Goal: Transaction & Acquisition: Purchase product/service

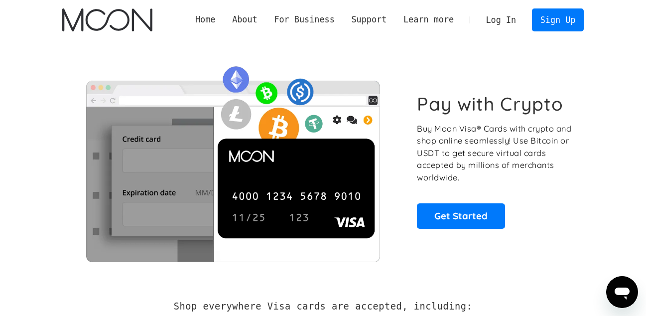
click at [491, 16] on link "Log In" at bounding box center [500, 20] width 47 height 22
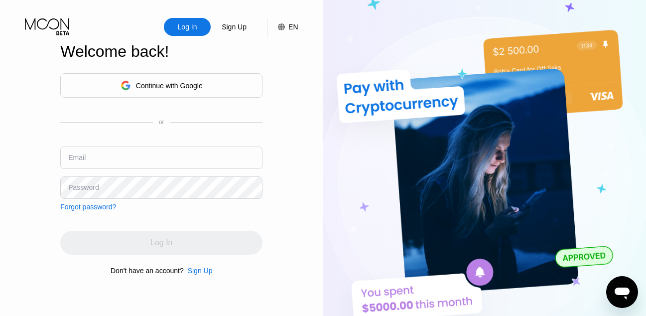
click at [150, 155] on input "text" at bounding box center [161, 157] width 202 height 22
type input "[EMAIL_ADDRESS][DOMAIN_NAME]"
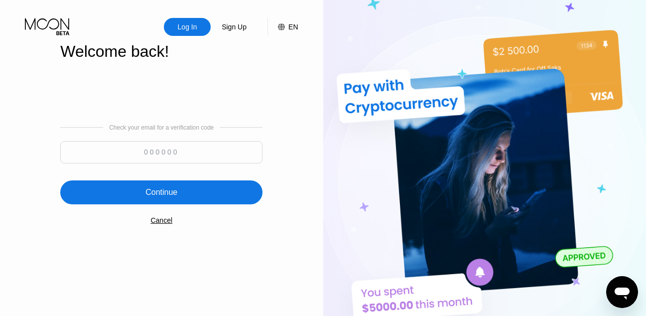
click at [192, 136] on div "Check your email for a verification code" at bounding box center [161, 146] width 202 height 44
click at [184, 161] on input at bounding box center [161, 152] width 202 height 22
paste input "951406"
type input "951406"
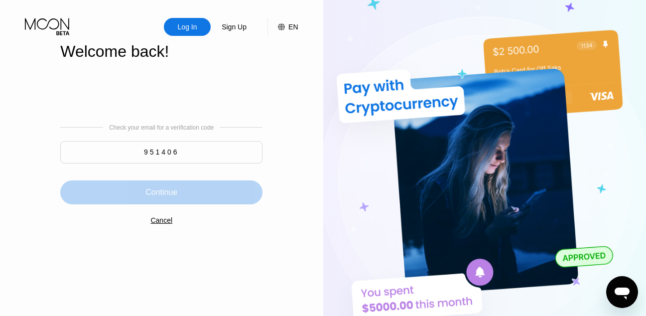
click at [180, 194] on div "Continue" at bounding box center [161, 192] width 202 height 24
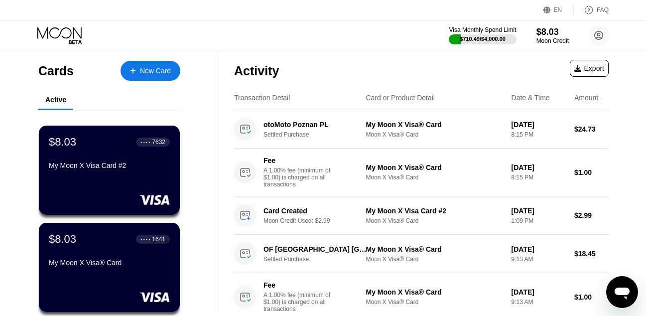
drag, startPoint x: 523, startPoint y: 70, endPoint x: 526, endPoint y: 66, distance: 5.1
click at [523, 70] on div "Activity Export" at bounding box center [421, 68] width 374 height 35
click at [561, 38] on div "Moon Credit" at bounding box center [552, 40] width 33 height 7
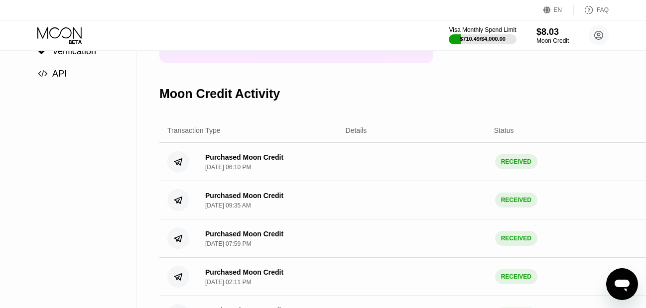
scroll to position [50, 0]
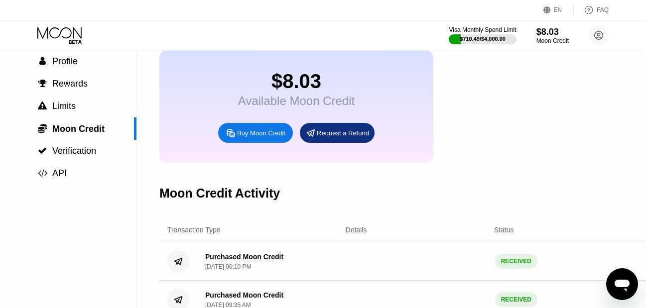
click at [278, 137] on div "Buy Moon Credit" at bounding box center [261, 133] width 48 height 8
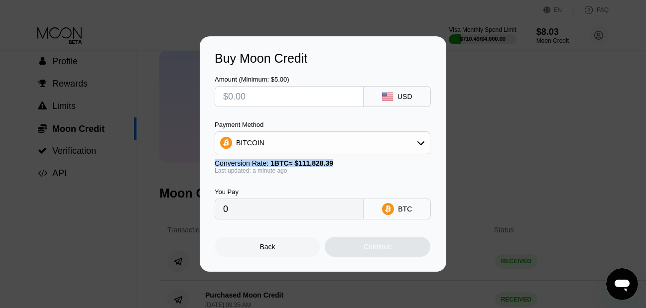
drag, startPoint x: 400, startPoint y: 157, endPoint x: 400, endPoint y: 151, distance: 6.0
click at [400, 157] on div "Payment Method BITCOIN Conversion Rate: 1 BTC ≈ $111,828.39 Last updated: a min…" at bounding box center [323, 147] width 216 height 53
click at [400, 149] on div "BITCOIN" at bounding box center [322, 143] width 215 height 20
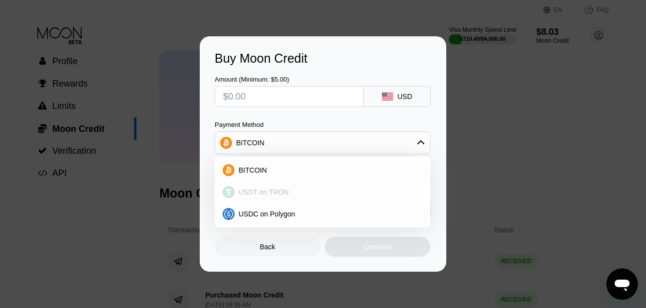
click at [269, 194] on span "USDT on TRON" at bounding box center [263, 192] width 50 height 8
type input "0.00"
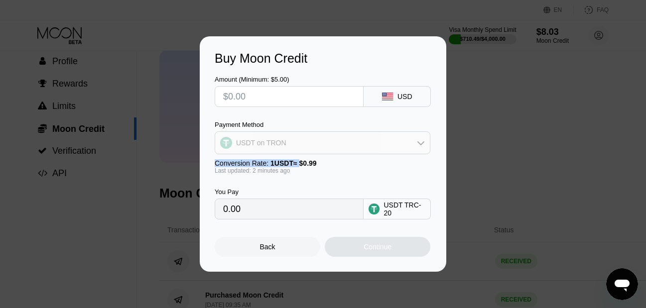
click at [275, 141] on div "USDT on TRON" at bounding box center [261, 143] width 50 height 8
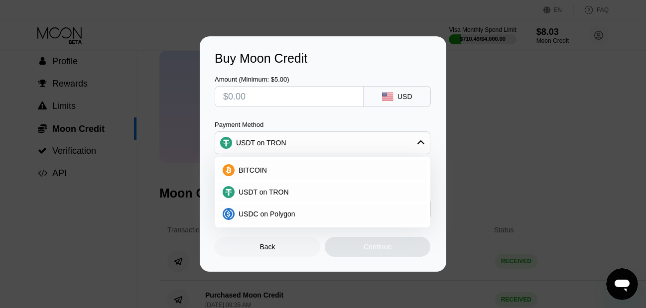
click at [286, 103] on input "text" at bounding box center [289, 97] width 132 height 20
click at [287, 84] on div "Amount (Minimum: $5.00)" at bounding box center [289, 91] width 149 height 31
click at [288, 98] on input "text" at bounding box center [289, 97] width 132 height 20
click at [294, 118] on div "Amount (Minimum: $5.00) USD Payment Method USDT on TRON BITCOIN USDT on TRON US…" at bounding box center [323, 143] width 217 height 154
click at [275, 194] on span "USDT on TRON" at bounding box center [263, 192] width 50 height 8
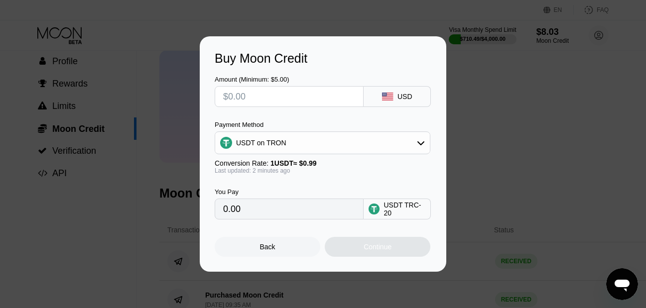
click at [284, 100] on input "text" at bounding box center [289, 97] width 132 height 20
type input "$300"
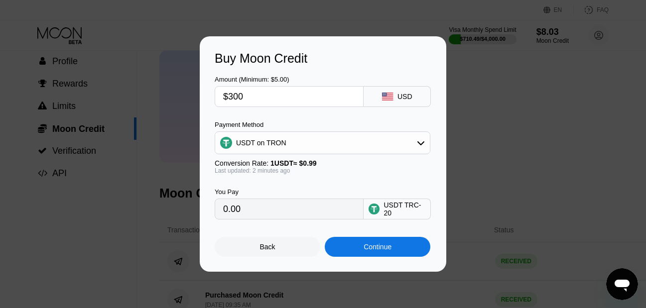
type input "303.03"
type input "$30"
type input "30.30"
type input "$3"
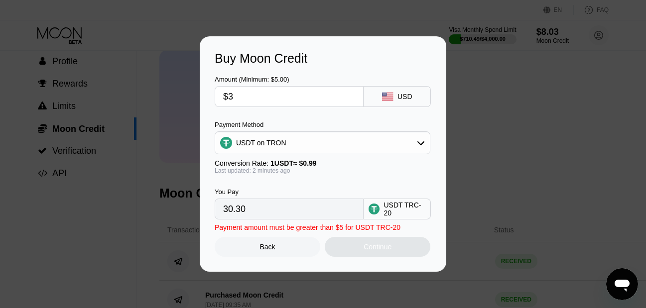
type input "3.03"
type input "$2"
type input "2.02"
type input "$29"
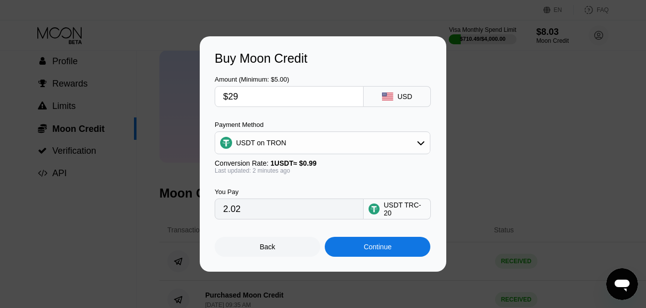
type input "29.29"
type input "$297"
type input "300.00"
type input "$297"
click at [378, 247] on div "Continue" at bounding box center [377, 247] width 28 height 8
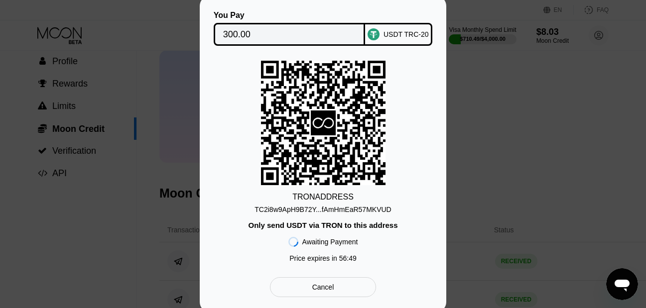
click at [251, 70] on div "TRON ADDRESS TC2i8w9ApH9B72Y...fAmHmEaR57MKVUD Only send USDT via TRON to this …" at bounding box center [323, 164] width 217 height 207
click at [304, 214] on div "TC2i8w9ApH9B72Y...fAmHmEaR57MKVUD" at bounding box center [322, 210] width 136 height 8
click at [502, 144] on div "You Pay 300.00 USDT TRC-20 TRON ADDRESS TC2i8w9ApH9B72Y...fAmHmEaR57MKVUD Only …" at bounding box center [323, 154] width 646 height 316
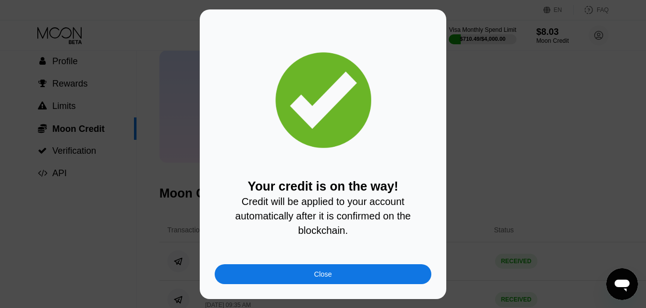
click at [344, 275] on div "Close" at bounding box center [323, 274] width 217 height 20
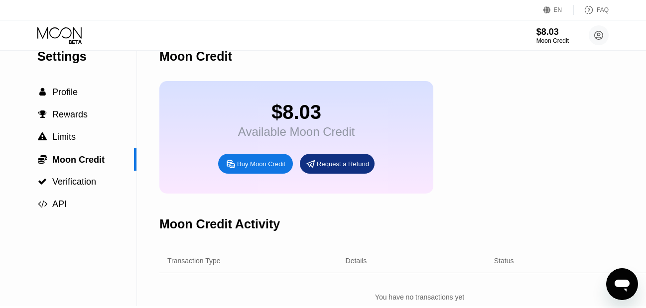
scroll to position [100, 0]
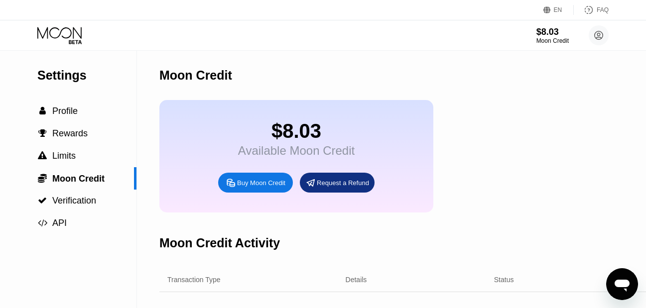
scroll to position [100, 0]
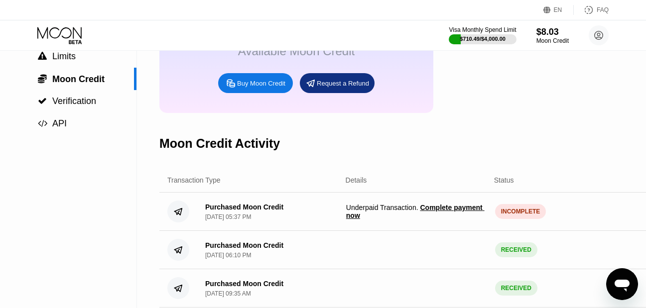
click at [444, 214] on span "Complete payment now" at bounding box center [415, 212] width 138 height 16
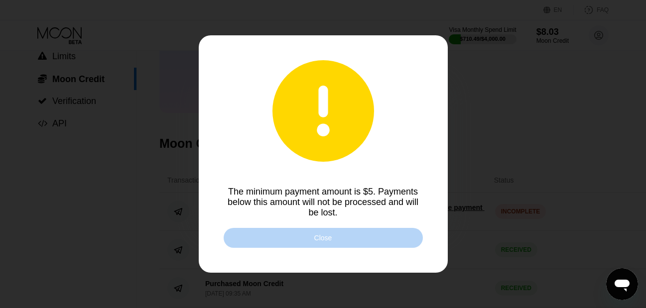
click at [331, 239] on div "Close" at bounding box center [323, 238] width 18 height 8
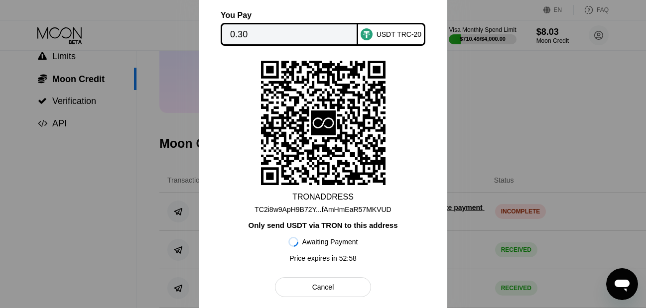
click at [265, 33] on input "0.30" at bounding box center [289, 34] width 118 height 20
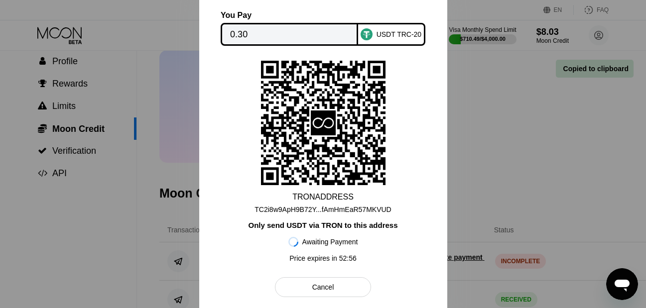
scroll to position [0, 0]
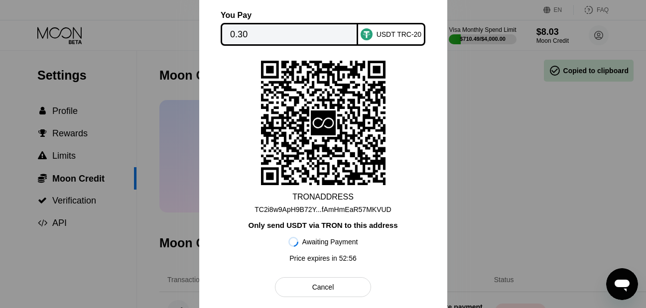
click at [469, 150] on div at bounding box center [323, 154] width 646 height 308
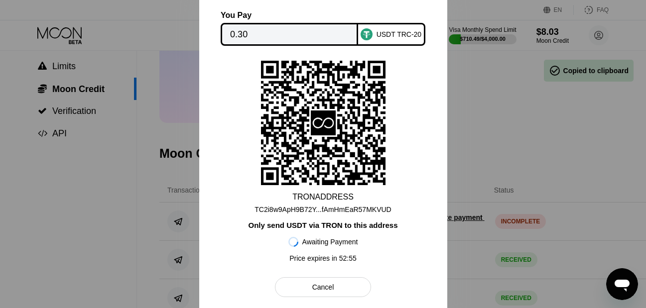
scroll to position [199, 0]
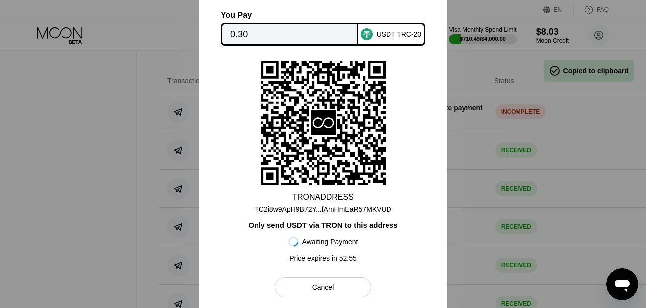
click at [316, 292] on div "Cancel" at bounding box center [323, 287] width 22 height 9
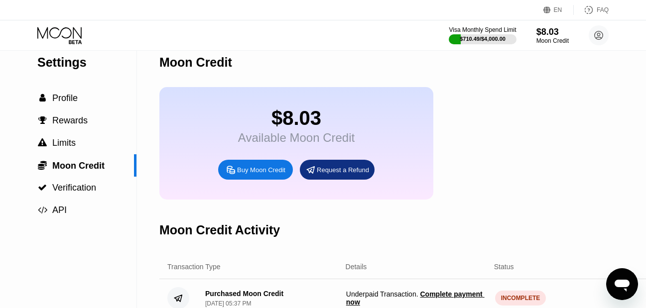
scroll to position [0, 0]
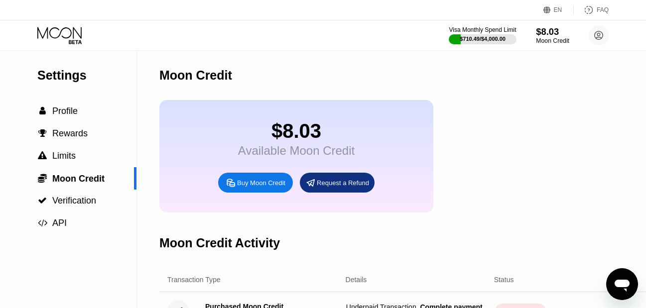
click at [545, 28] on div "$8.03" at bounding box center [552, 31] width 33 height 10
click at [254, 187] on div "Buy Moon Credit" at bounding box center [261, 183] width 48 height 8
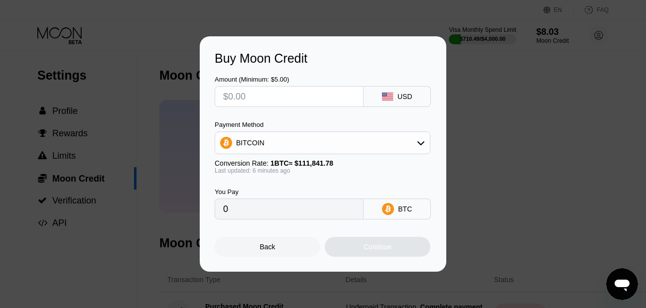
click at [291, 139] on div "BITCOIN" at bounding box center [322, 143] width 215 height 20
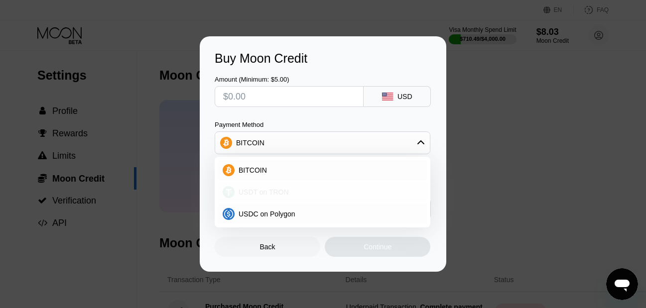
click at [258, 191] on span "USDT on TRON" at bounding box center [263, 192] width 50 height 8
type input "0.00"
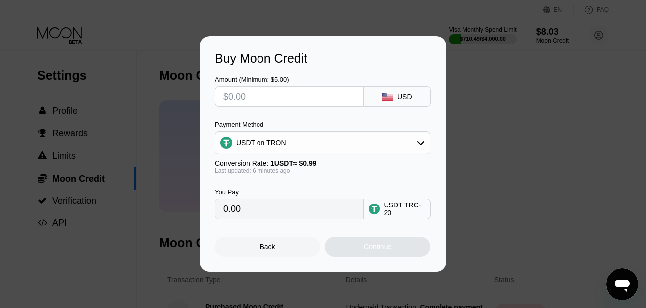
click at [258, 97] on input "text" at bounding box center [289, 97] width 132 height 20
type input "$5"
type input "5.05"
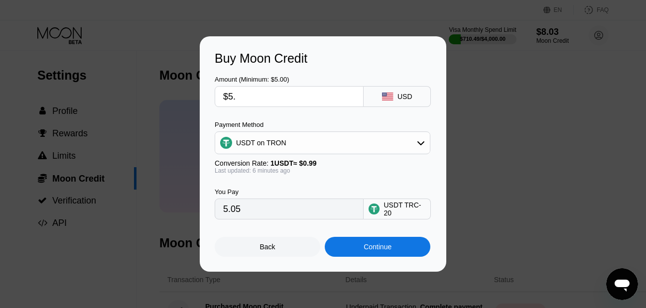
type input "$5.3"
type input "5.35"
type input "$5."
type input "5.05"
type input "$5.25"
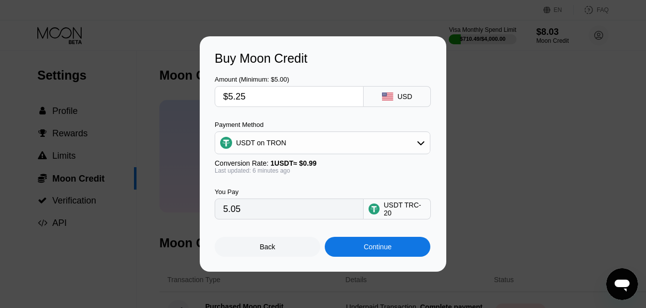
type input "5.30"
type input "$5.25"
click at [256, 117] on div "Amount (Minimum: $5.00) $5.25 USD Payment Method USDT on TRON Conversion Rate: …" at bounding box center [323, 143] width 217 height 154
click at [288, 246] on div "Back" at bounding box center [268, 247] width 106 height 20
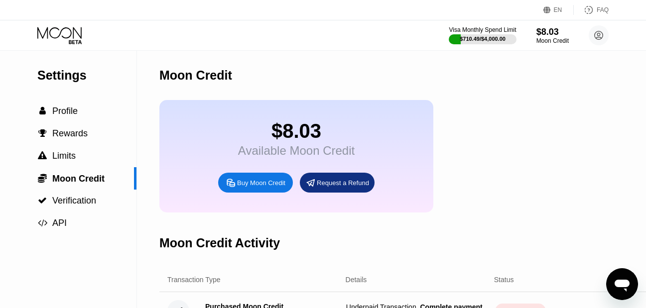
click at [617, 280] on icon "Open messaging window" at bounding box center [621, 286] width 15 height 12
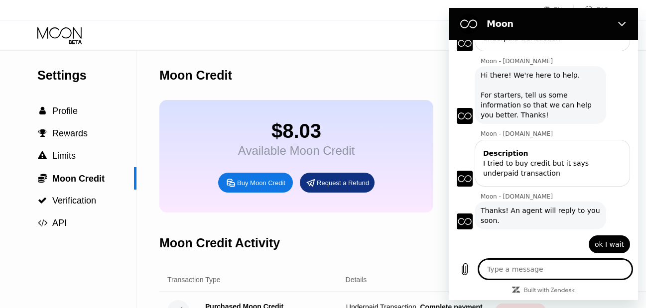
scroll to position [146, 0]
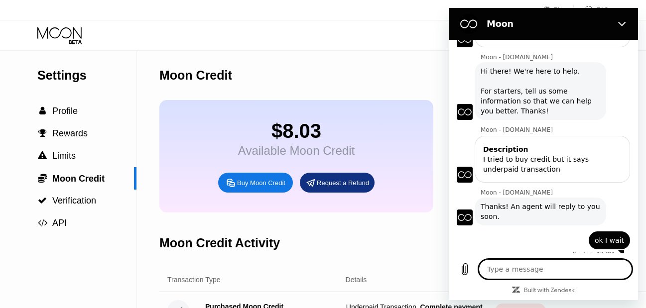
click at [535, 276] on textarea at bounding box center [554, 269] width 153 height 20
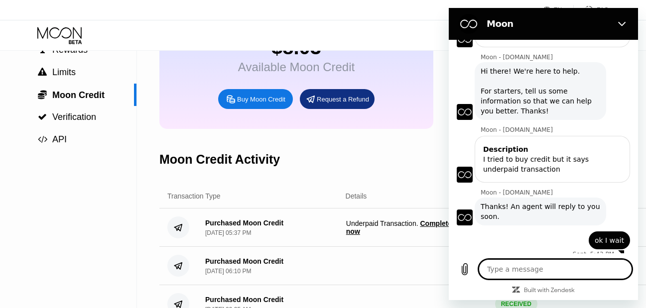
scroll to position [149, 0]
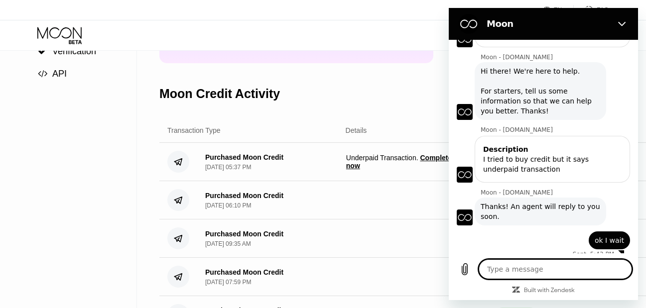
click at [530, 275] on textarea at bounding box center [554, 269] width 153 height 20
click at [580, 277] on textarea at bounding box center [554, 269] width 153 height 20
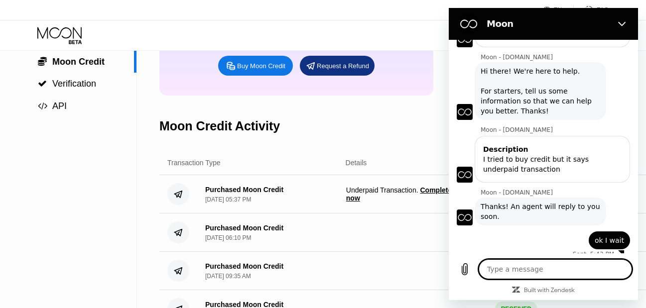
scroll to position [100, 0]
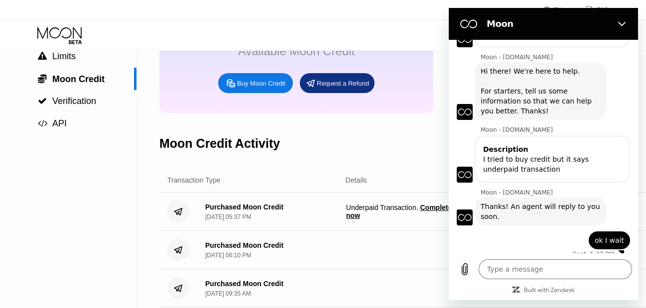
click at [354, 220] on span "Underpaid Transaction . Complete payment now" at bounding box center [416, 212] width 141 height 16
click at [353, 220] on span "Complete payment now" at bounding box center [415, 212] width 138 height 16
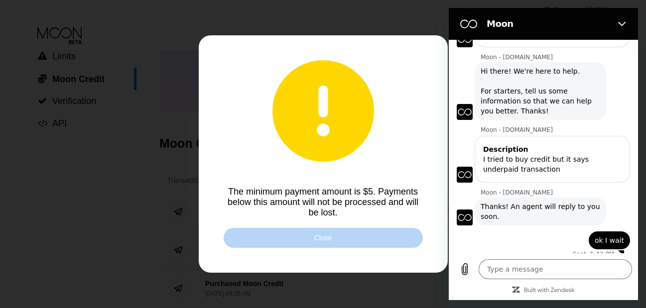
click at [340, 237] on div "Close" at bounding box center [323, 238] width 199 height 20
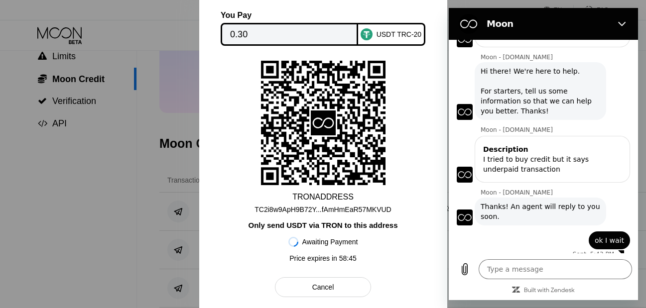
click at [326, 212] on div "TC2i8w9ApH9B72Y...fAmHmEaR57MKVUD" at bounding box center [322, 210] width 136 height 8
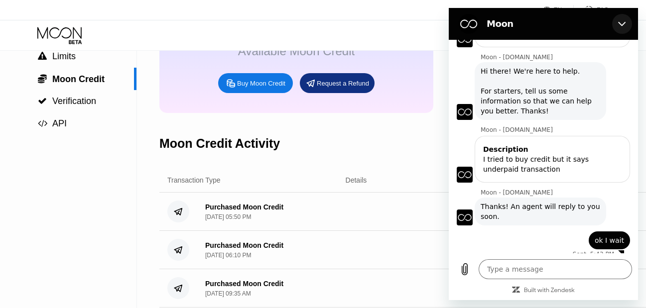
click at [623, 25] on icon "Close" at bounding box center [622, 24] width 8 height 8
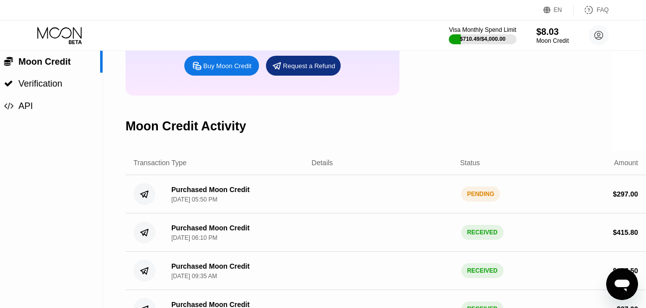
scroll to position [100, 34]
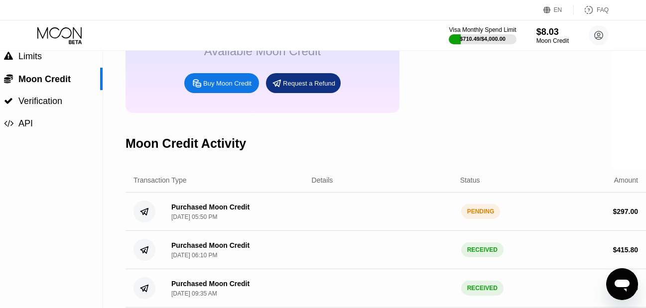
type textarea "x"
click at [229, 93] on div "Buy Moon Credit" at bounding box center [221, 83] width 75 height 20
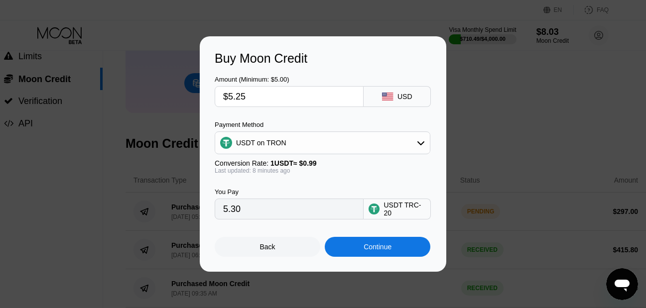
click at [288, 95] on input "$5.25" at bounding box center [289, 97] width 132 height 20
click at [283, 97] on input "$5.25" at bounding box center [289, 97] width 132 height 20
type input "$2"
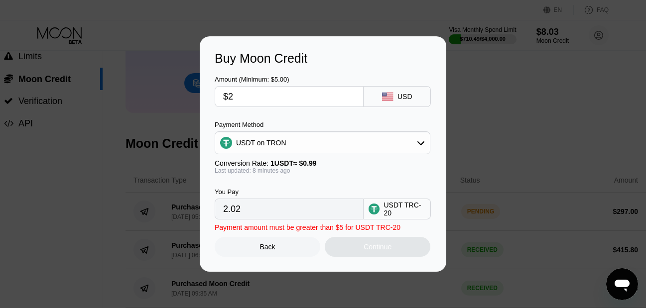
type input "2.02"
type input "$29"
type input "29.29"
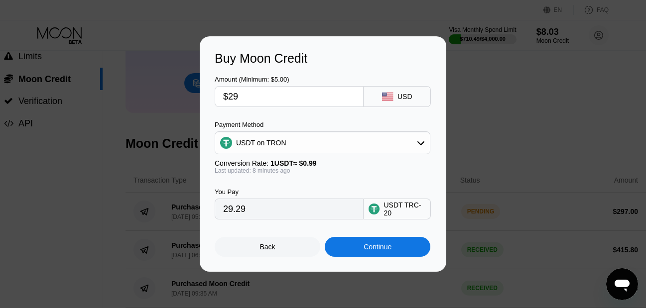
type input "$297"
type input "300.00"
type input "$297"
click at [299, 211] on input "300.00" at bounding box center [289, 209] width 132 height 20
click at [286, 248] on div "Back" at bounding box center [268, 247] width 106 height 20
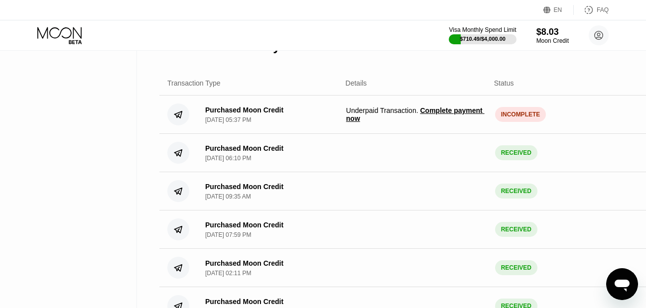
scroll to position [199, 0]
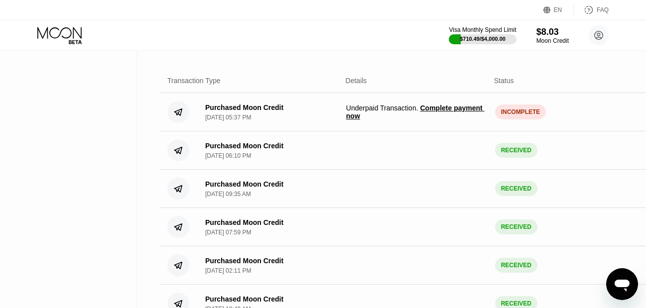
click at [295, 121] on div "Purchased Moon Credit [DATE] 05:37 PM" at bounding box center [267, 112] width 141 height 17
drag, startPoint x: 305, startPoint y: 127, endPoint x: 385, endPoint y: 132, distance: 80.3
click at [377, 131] on div "Purchased Moon Credit Sep 22, 2025, 05:37 PM Underpaid Transaction . Complete p…" at bounding box center [419, 112] width 520 height 38
drag, startPoint x: 450, startPoint y: 139, endPoint x: 523, endPoint y: 135, distance: 73.3
click at [491, 131] on div "Purchased Moon Credit Sep 22, 2025, 05:37 PM Underpaid Transaction . Complete p…" at bounding box center [419, 112] width 520 height 38
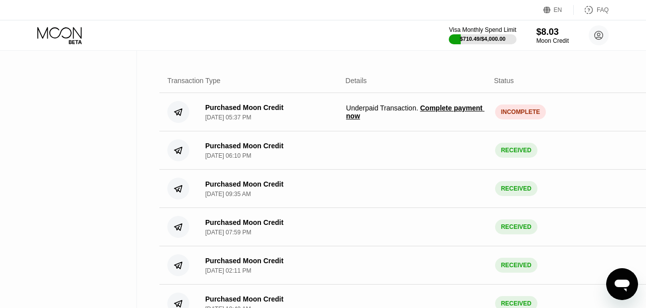
drag, startPoint x: 540, startPoint y: 135, endPoint x: 180, endPoint y: 91, distance: 362.7
click at [201, 100] on div "Transaction Type Details Status Amount Purchased Moon Credit [DATE] 05:37 PM Un…" at bounding box center [419, 292] width 520 height 446
drag, startPoint x: 169, startPoint y: 86, endPoint x: 476, endPoint y: 113, distance: 308.4
click at [476, 113] on div "Transaction Type Details Status Amount Purchased Moon Credit [DATE] 05:37 PM Un…" at bounding box center [419, 292] width 520 height 446
click at [399, 118] on span "Underpaid Transaction . Complete payment now" at bounding box center [416, 112] width 141 height 16
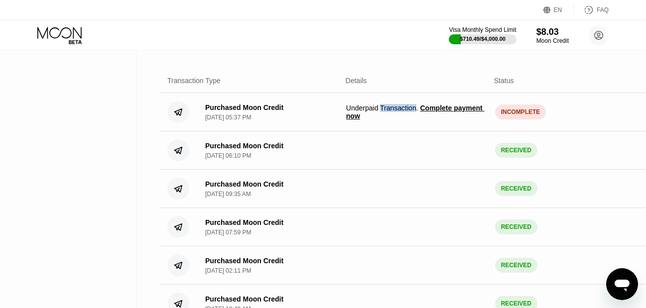
click at [399, 118] on span "Underpaid Transaction . Complete payment now" at bounding box center [416, 112] width 141 height 16
copy span "Underpaid Transaction . Complete payment now"
click at [512, 117] on div "INCOMPLETE" at bounding box center [520, 112] width 51 height 15
drag, startPoint x: 203, startPoint y: 116, endPoint x: 385, endPoint y: 126, distance: 183.0
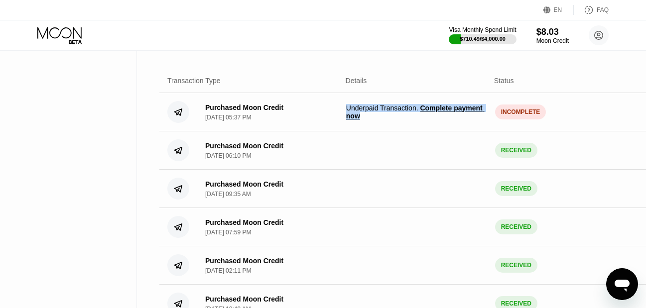
click at [369, 127] on div "Purchased Moon Credit Sep 22, 2025, 05:37 PM Underpaid Transaction . Complete p…" at bounding box center [419, 112] width 520 height 38
click at [543, 116] on div "$ 297.00" at bounding box center [601, 112] width 141 height 8
click at [454, 120] on span "Underpaid Transaction . Complete payment now" at bounding box center [416, 112] width 141 height 16
click at [458, 120] on span "Complete payment now" at bounding box center [415, 112] width 138 height 16
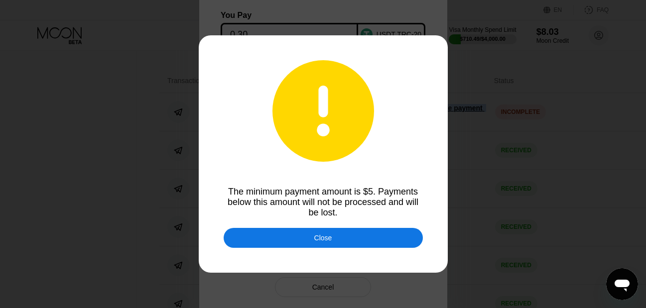
click at [321, 234] on div "Close" at bounding box center [323, 238] width 199 height 20
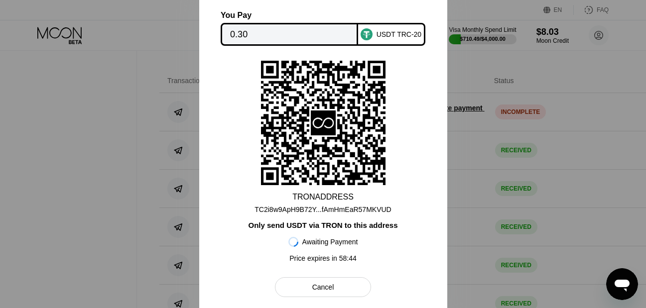
click at [260, 23] on div "0.30" at bounding box center [289, 34] width 137 height 23
click at [470, 70] on div at bounding box center [323, 154] width 646 height 308
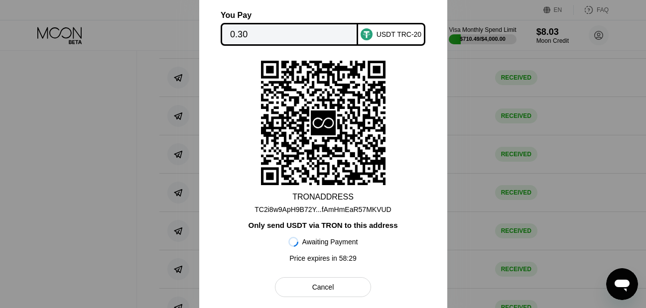
scroll to position [149, 0]
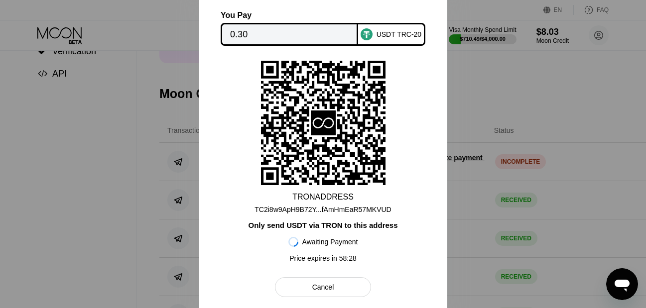
click at [339, 206] on div "TC2i8w9ApH9B72Y...fAmHmEaR57MKVUD" at bounding box center [322, 210] width 136 height 8
click at [328, 288] on div "Cancel" at bounding box center [323, 287] width 22 height 9
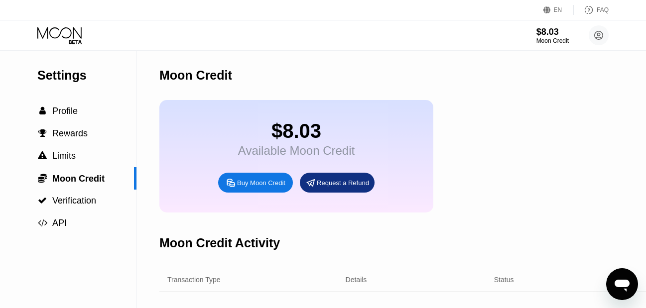
scroll to position [183, 0]
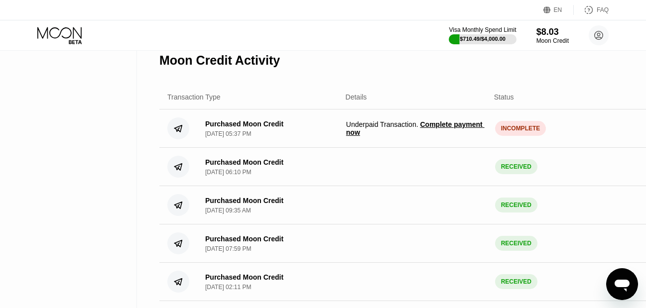
drag, startPoint x: 204, startPoint y: 135, endPoint x: 342, endPoint y: 138, distance: 137.9
click at [328, 137] on div "Purchased Moon Credit [DATE] 05:37 PM" at bounding box center [267, 128] width 141 height 17
click at [628, 284] on icon "Open messaging window" at bounding box center [621, 286] width 15 height 12
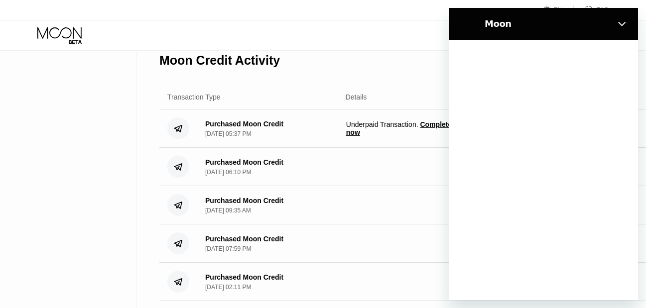
scroll to position [0, 0]
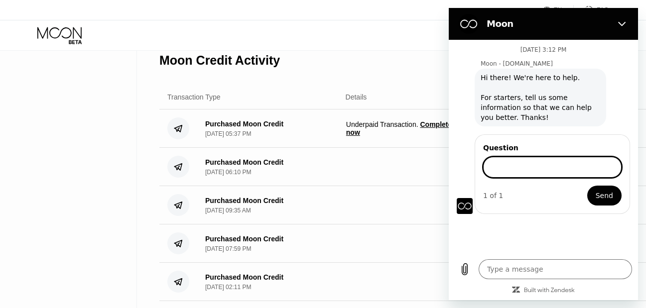
click at [539, 167] on input "Question" at bounding box center [552, 167] width 138 height 21
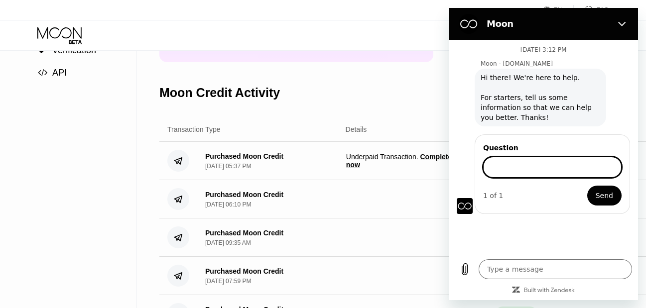
scroll to position [133, 0]
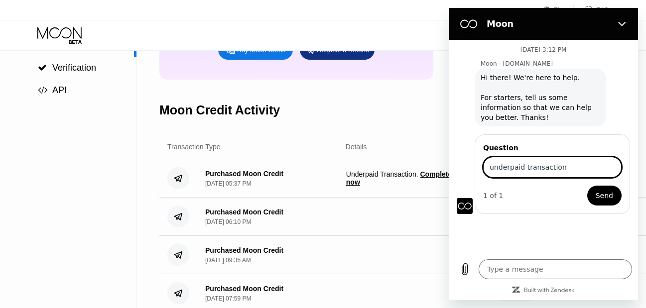
type input "underpaid transaction"
click at [596, 195] on button "Send" at bounding box center [604, 196] width 34 height 20
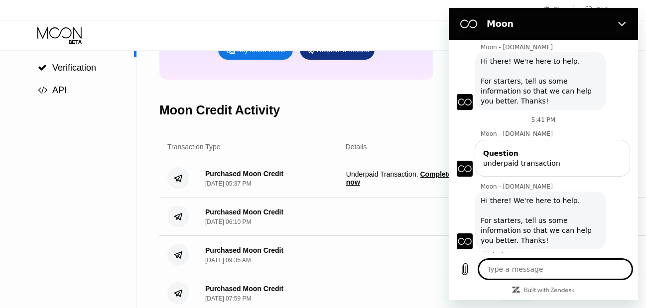
type textarea "x"
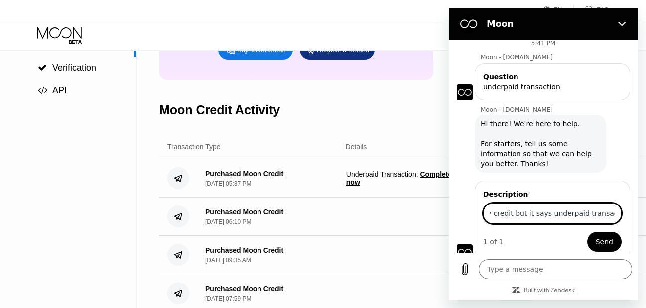
scroll to position [0, 45]
type input "I tried to buy credit but it says underpaid transaction"
click at [603, 244] on span "Send" at bounding box center [603, 242] width 17 height 12
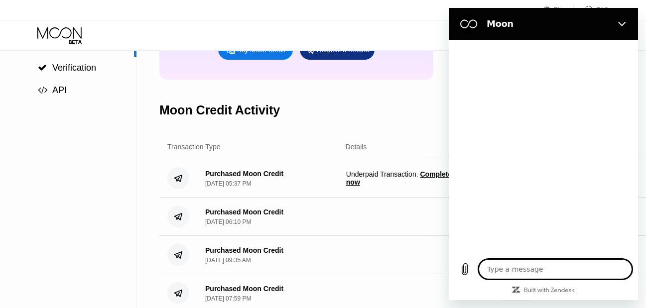
scroll to position [0, 0]
type textarea "x"
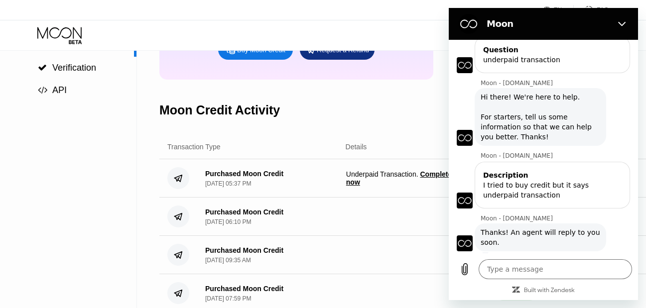
scroll to position [122, 0]
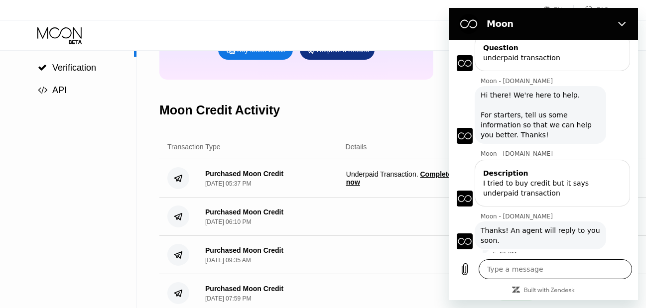
click at [553, 279] on textarea at bounding box center [554, 269] width 153 height 20
click at [549, 277] on textarea at bounding box center [554, 269] width 153 height 20
click at [551, 279] on textarea at bounding box center [554, 269] width 153 height 20
type textarea "o"
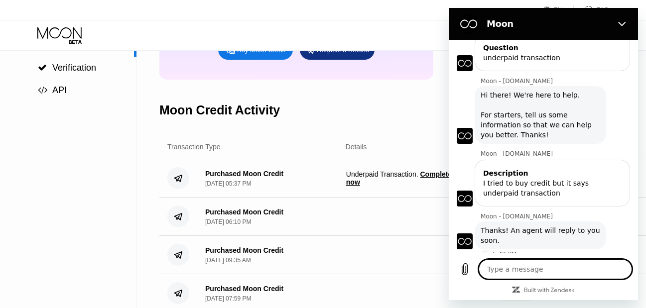
type textarea "x"
type textarea "ok"
type textarea "x"
type textarea "ok"
type textarea "x"
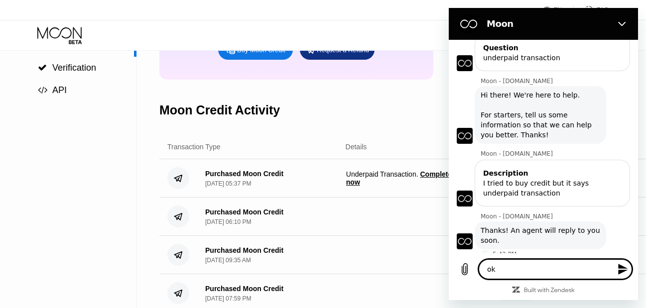
type textarea "ok I"
type textarea "x"
type textarea "ok I"
type textarea "x"
type textarea "ok I w"
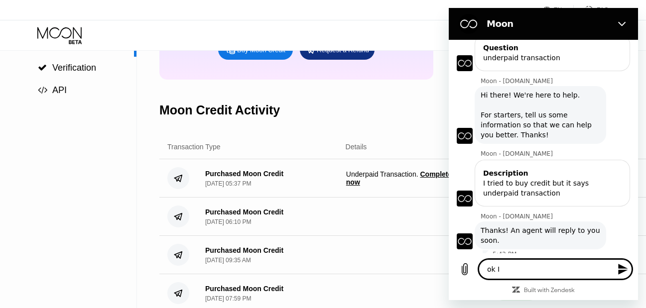
type textarea "x"
type textarea "ok I wa"
type textarea "x"
type textarea "ok I wai"
type textarea "x"
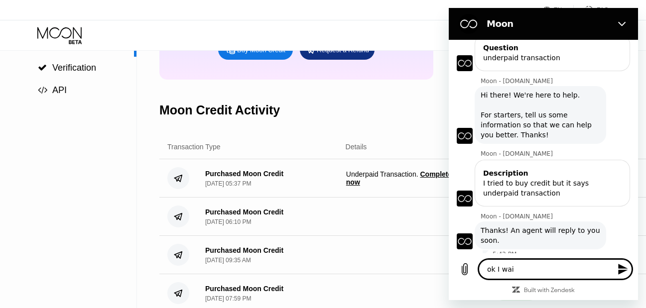
type textarea "ok I wait"
type textarea "x"
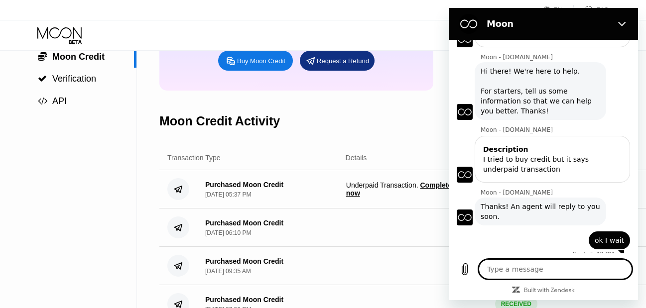
type textarea "x"
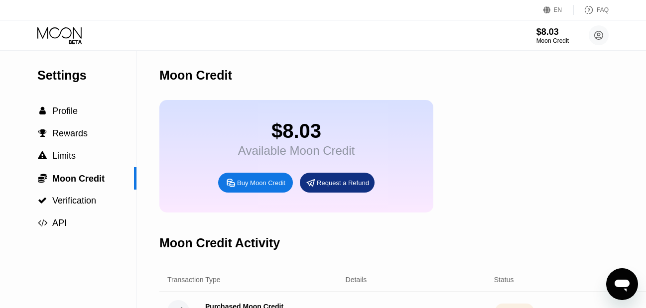
scroll to position [149, 0]
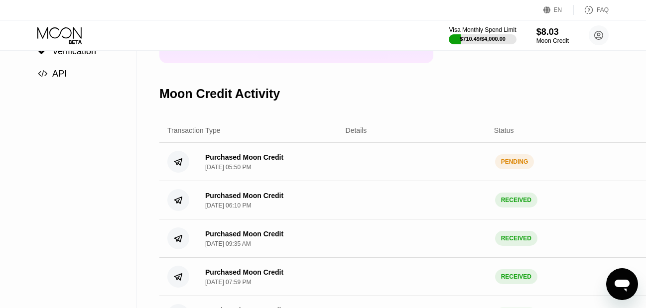
click at [357, 181] on div "Purchased Moon Credit Sep 22, 2025, 05:50 PM PENDING $ 297.00" at bounding box center [419, 162] width 520 height 38
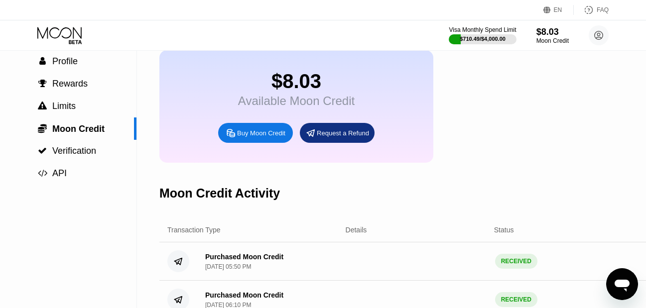
click at [551, 41] on div "Moon Credit" at bounding box center [552, 40] width 32 height 7
click at [74, 65] on span "Profile" at bounding box center [64, 61] width 25 height 10
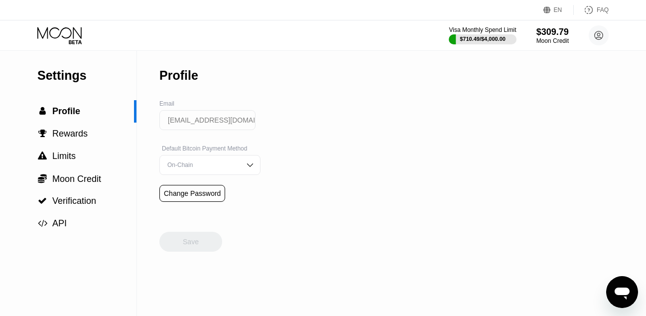
click at [392, 39] on div "Visa Monthly Spend Limit $710.49 / $4,000.00 $309.79 Moon Credit [EMAIL_ADDRESS…" at bounding box center [323, 35] width 646 height 30
click at [547, 38] on div "Moon Credit" at bounding box center [552, 40] width 33 height 7
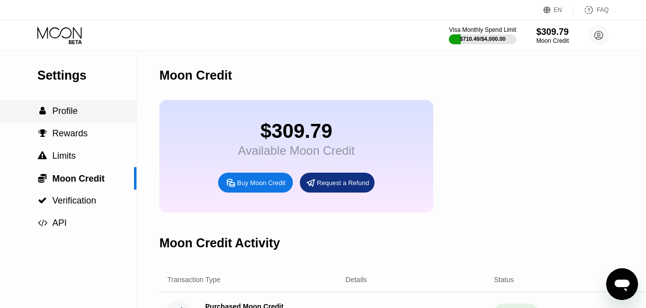
click at [70, 108] on span "Profile" at bounding box center [64, 111] width 25 height 10
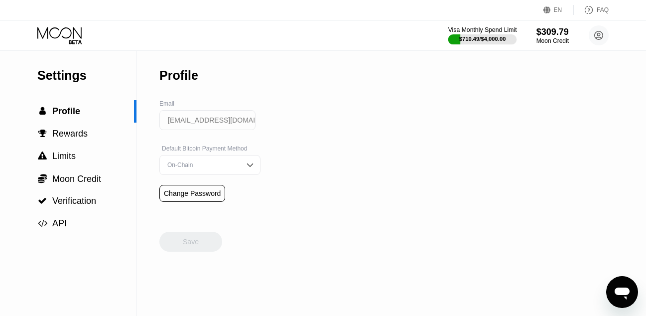
click at [495, 34] on div "$710.49 / $4,000.00" at bounding box center [482, 38] width 69 height 11
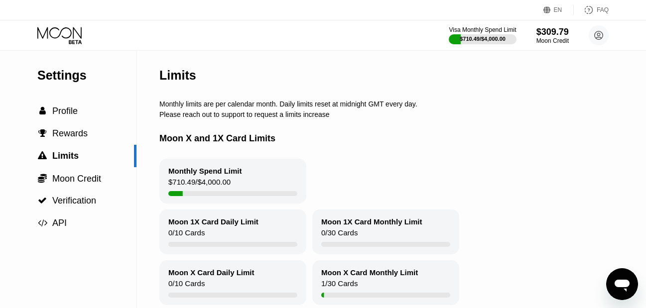
click at [76, 35] on icon at bounding box center [60, 35] width 46 height 17
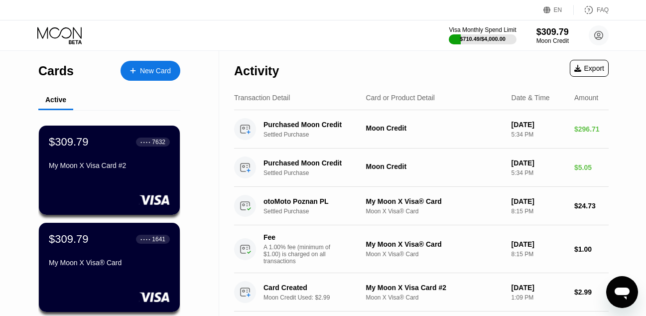
click at [326, 39] on div "Visa Monthly Spend Limit $710.49 / $4,000.00 $309.79 Moon Credit [EMAIL_ADDRESS…" at bounding box center [323, 35] width 646 height 30
click at [248, 170] on circle at bounding box center [245, 167] width 22 height 22
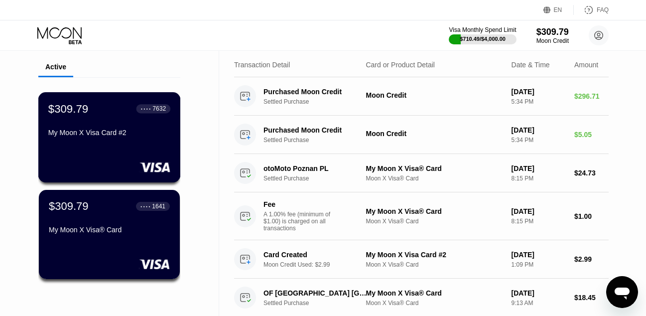
scroll to position [50, 0]
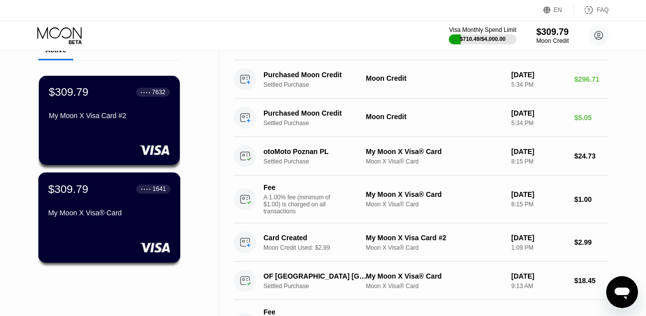
click at [130, 195] on div "$309.79 ● ● ● ● 1641" at bounding box center [109, 188] width 122 height 13
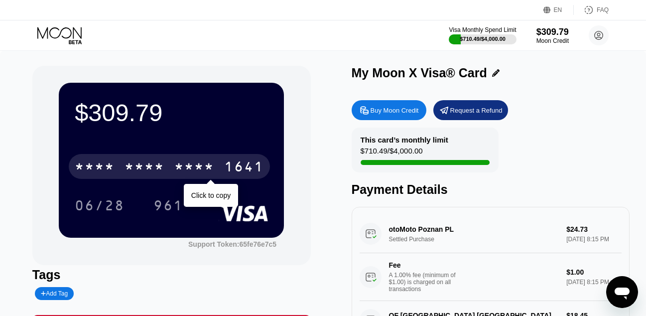
click at [179, 165] on div "* * * *" at bounding box center [194, 168] width 40 height 16
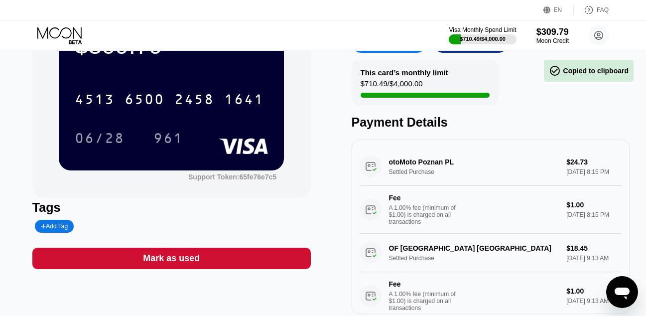
scroll to position [50, 0]
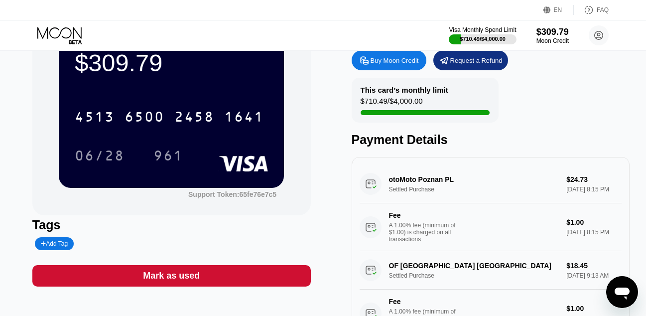
click at [570, 105] on div "This card’s monthly limit $710.49 / $4,000.00 Payment Details" at bounding box center [490, 112] width 278 height 69
click at [394, 102] on div "$710.49 / $4,000.00" at bounding box center [391, 103] width 62 height 13
click at [386, 107] on div "$710.49 / $4,000.00" at bounding box center [391, 103] width 62 height 13
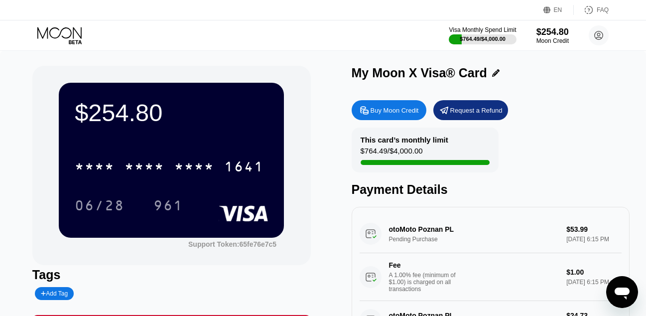
scroll to position [50, 0]
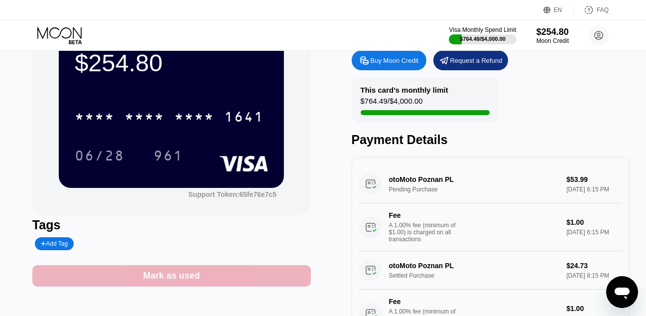
click at [175, 281] on div "Mark as used" at bounding box center [171, 275] width 57 height 11
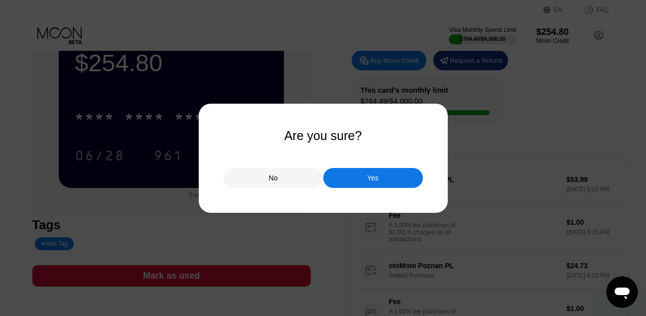
click at [369, 181] on div "Yes" at bounding box center [372, 177] width 11 height 9
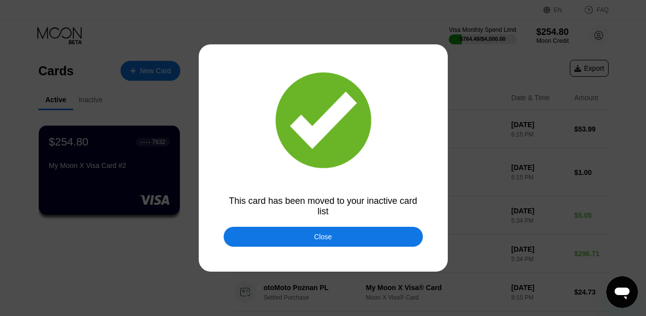
click at [329, 235] on div "Close" at bounding box center [323, 236] width 18 height 8
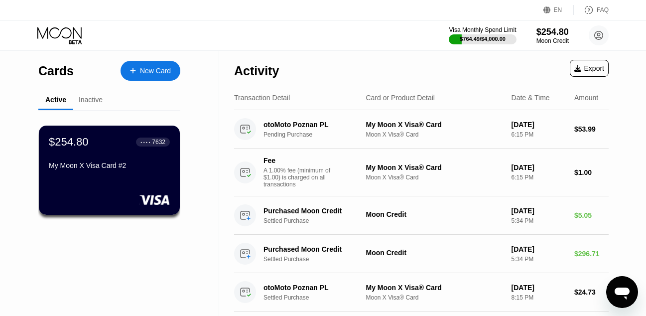
click at [97, 100] on div "Inactive" at bounding box center [91, 100] width 24 height 8
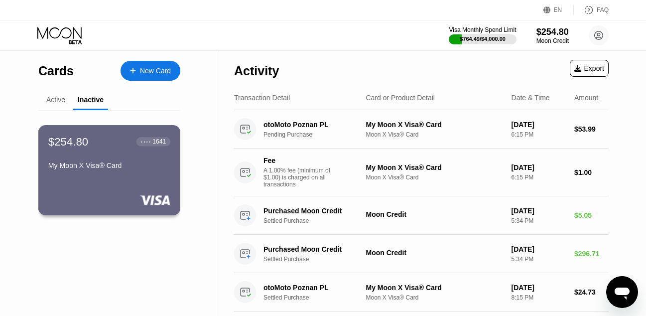
click at [96, 166] on div "My Moon X Visa® Card" at bounding box center [109, 165] width 122 height 8
click at [51, 98] on div "Active" at bounding box center [55, 100] width 19 height 8
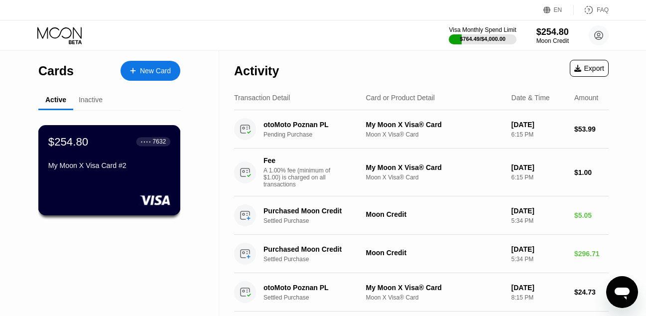
click at [133, 157] on div "$254.80 ● ● ● ● 7632 My Moon X Visa Card #2" at bounding box center [109, 154] width 122 height 38
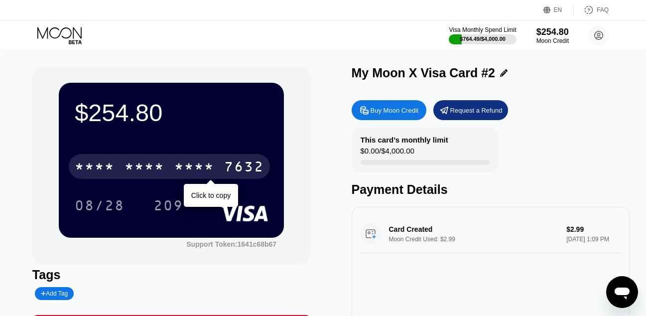
click at [156, 160] on div "* * * * * * * * * * * * 7632" at bounding box center [169, 166] width 201 height 25
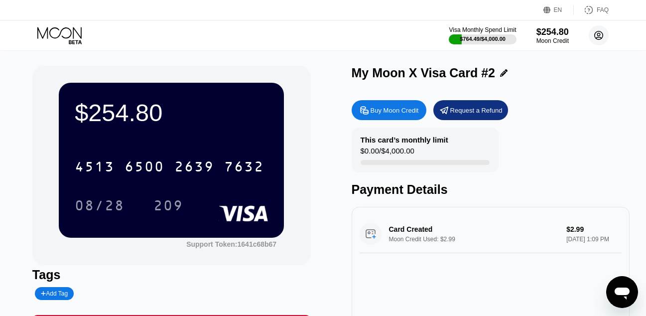
click at [598, 36] on icon at bounding box center [598, 35] width 5 height 5
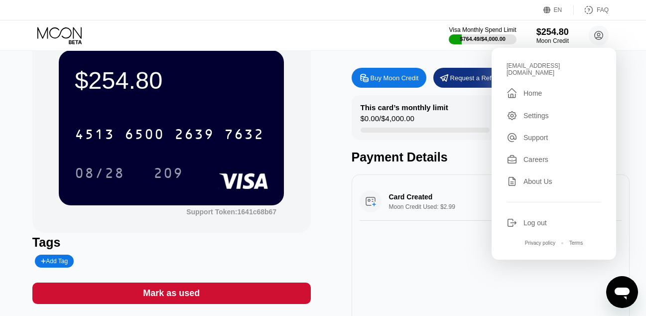
scroll to position [50, 0]
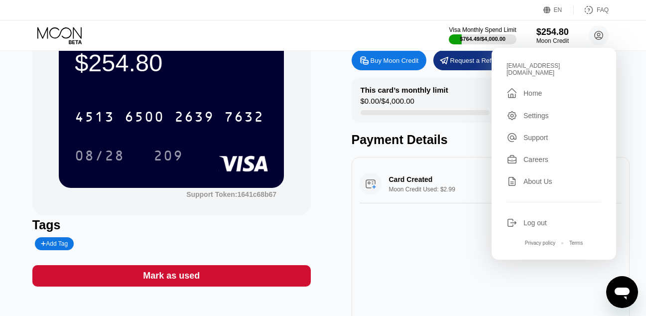
click at [410, 221] on div "Card Created Moon Credit Used: $2.99 $2.99 Sep 17, 2025 1:09 PM" at bounding box center [490, 244] width 278 height 174
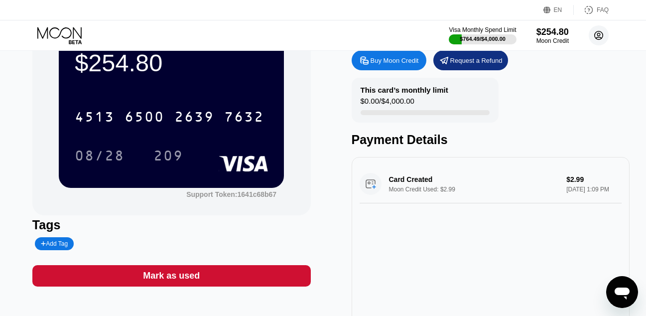
click at [597, 40] on circle at bounding box center [598, 35] width 20 height 20
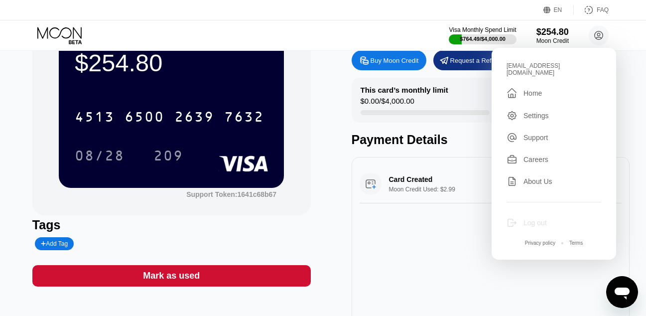
click at [528, 219] on div "Log out" at bounding box center [534, 223] width 23 height 8
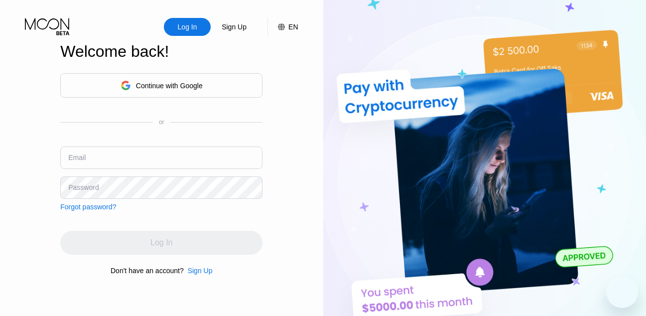
click at [531, 31] on img at bounding box center [484, 173] width 323 height 347
